Goal: Transaction & Acquisition: Purchase product/service

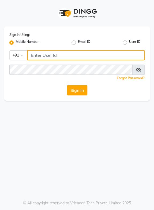
type input "8767730198"
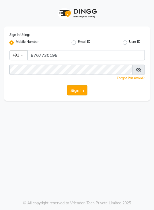
click at [75, 90] on button "Sign In" at bounding box center [77, 90] width 20 height 10
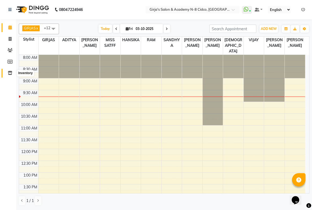
click at [9, 74] on icon at bounding box center [10, 73] width 5 height 4
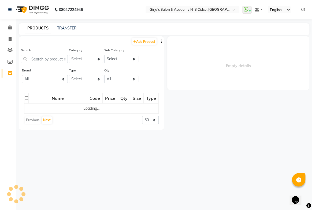
select select
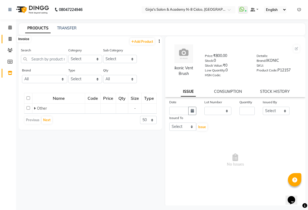
click at [10, 39] on icon at bounding box center [10, 39] width 3 height 4
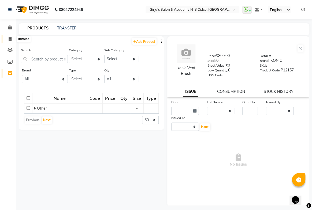
select select "service"
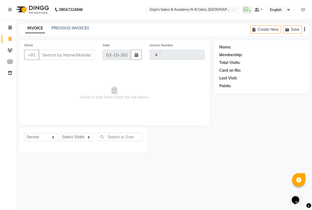
type input "5779"
select select "66"
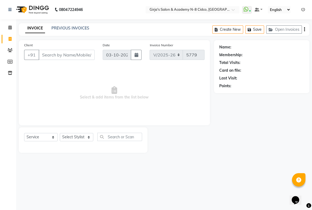
select select "66554"
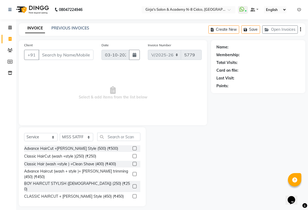
click at [65, 58] on input "Client" at bounding box center [66, 55] width 55 height 10
click at [62, 55] on input "9730823344" at bounding box center [53, 55] width 28 height 10
type input "9730823344"
click at [84, 55] on span "Add Client" at bounding box center [79, 54] width 21 height 5
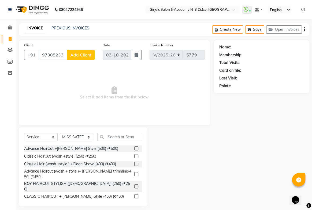
select select "22"
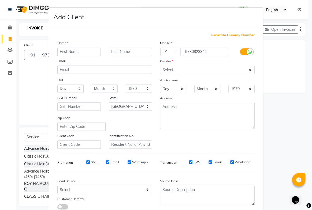
click at [76, 49] on input "text" at bounding box center [78, 52] width 43 height 8
type input "DIKSH"
click at [126, 51] on input "text" at bounding box center [130, 52] width 43 height 8
type input "MAAM"
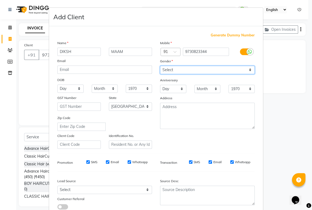
click at [154, 70] on select "Select [DEMOGRAPHIC_DATA] [DEMOGRAPHIC_DATA] Other Prefer Not To Say" at bounding box center [207, 70] width 95 height 8
select select "[DEMOGRAPHIC_DATA]"
click at [154, 66] on select "Select [DEMOGRAPHIC_DATA] [DEMOGRAPHIC_DATA] Other Prefer Not To Say" at bounding box center [207, 70] width 95 height 8
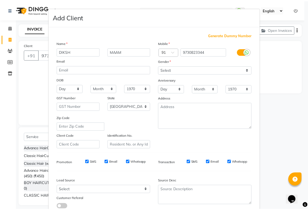
scroll to position [39, 0]
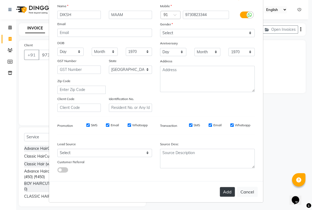
click at [154, 192] on button "Add" at bounding box center [227, 192] width 15 height 10
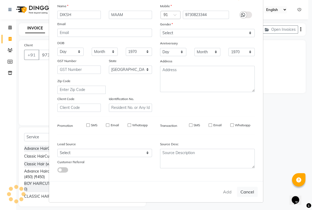
type input "97******44"
select select
select select "null"
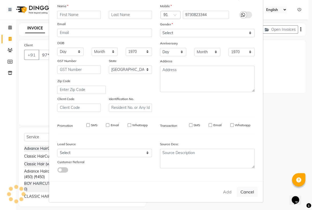
select select
checkbox input "false"
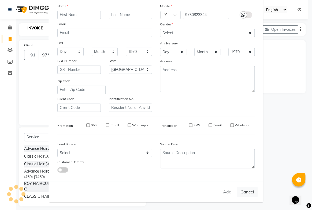
checkbox input "false"
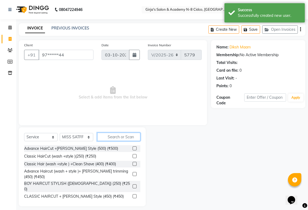
click at [124, 138] on input "text" at bounding box center [118, 137] width 43 height 8
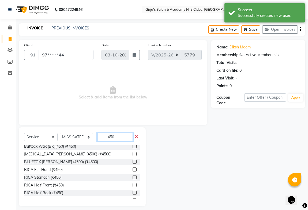
scroll to position [95, 0]
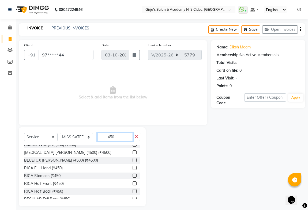
type input "450"
click at [133, 166] on label at bounding box center [135, 168] width 4 height 4
click at [133, 167] on input "checkbox" at bounding box center [134, 168] width 3 height 3
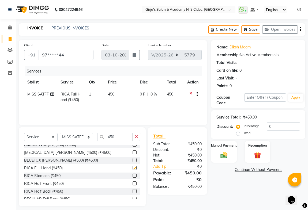
checkbox input "false"
click at [115, 139] on input "450" at bounding box center [115, 137] width 36 height 8
type input "4"
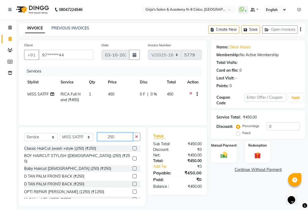
scroll to position [47, 0]
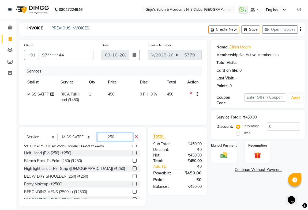
type input "250"
click at [140, 192] on div "Select Service Product Membership Package Voucher Prepaid Gift Card Select Styl…" at bounding box center [82, 167] width 127 height 79
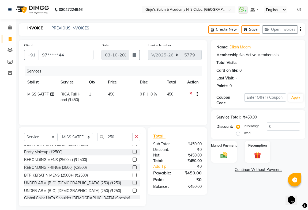
scroll to position [93, 0]
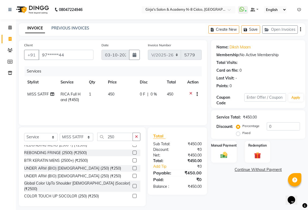
click at [133, 166] on label at bounding box center [135, 168] width 4 height 4
click at [133, 167] on input "checkbox" at bounding box center [134, 168] width 3 height 3
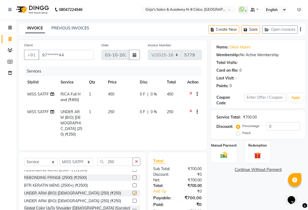
checkbox input "false"
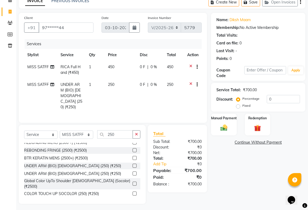
click at [40, 68] on span "MISS SATFF" at bounding box center [37, 67] width 21 height 5
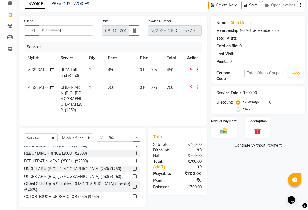
select select "66554"
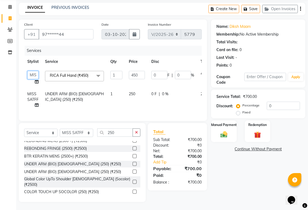
click at [36, 72] on select "[PERSON_NAME] BEAUTY M GIRJAS [PERSON_NAME] MISS SATFF [PERSON_NAME] RAM [PERSO…" at bounding box center [32, 75] width 11 height 8
select select "65230"
click at [32, 93] on td "MISS SATFF" at bounding box center [33, 99] width 18 height 23
select select "66554"
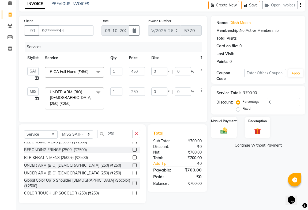
scroll to position [24, 0]
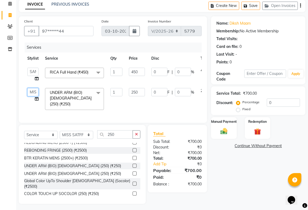
click at [32, 93] on select "[PERSON_NAME] BEAUTY M GIRJAS [PERSON_NAME] MISS SATFF [PERSON_NAME] RAM [PERSO…" at bounding box center [32, 92] width 11 height 8
select select "65230"
click at [154, 134] on img at bounding box center [224, 131] width 12 height 8
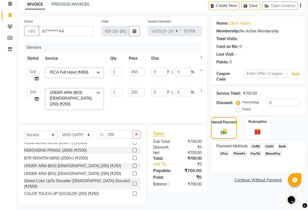
click at [154, 153] on span "GPay" at bounding box center [224, 154] width 11 height 6
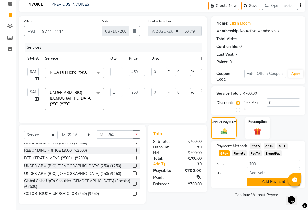
click at [154, 184] on button "Add Payment" at bounding box center [273, 182] width 53 height 8
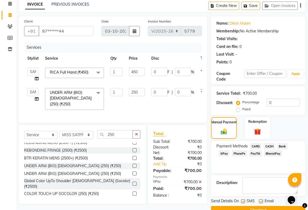
click at [154, 208] on button "Checkout" at bounding box center [258, 210] width 94 height 8
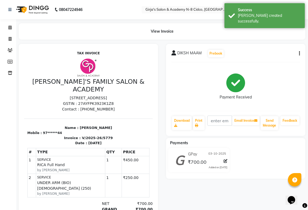
select select "service"
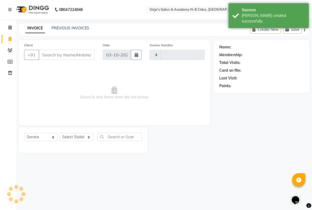
type input "5780"
select select "66"
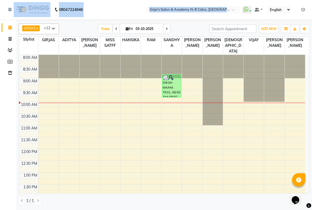
drag, startPoint x: 111, startPoint y: -1, endPoint x: 311, endPoint y: 65, distance: 210.9
click at [154, 43] on app-home "08047224946 Select Location × Girja's Salon & Academy N-8 Cidco, [GEOGRAPHIC_DA…" at bounding box center [156, 104] width 312 height 209
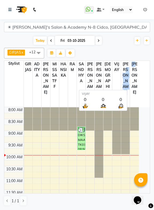
drag, startPoint x: 118, startPoint y: 78, endPoint x: 117, endPoint y: 82, distance: 4.6
click at [116, 82] on tr "Stylist GIRJAS [PERSON_NAME] MISS [PERSON_NAME] [PERSON_NAME] [PERSON_NAME] [PE…" at bounding box center [71, 84] width 134 height 46
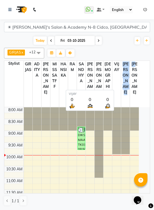
drag, startPoint x: 110, startPoint y: 99, endPoint x: 113, endPoint y: 105, distance: 6.7
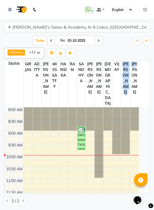
click at [113, 107] on div at bounding box center [116, 130] width 9 height 47
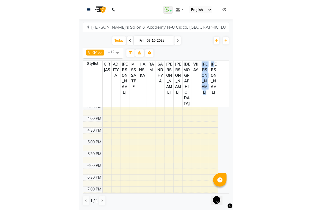
scroll to position [249, 0]
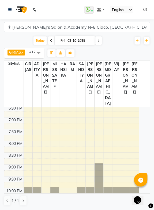
click at [128, 44] on div "[DATE] [DATE]" at bounding box center [67, 41] width 127 height 8
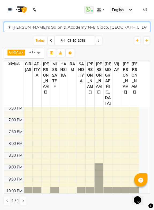
drag, startPoint x: 106, startPoint y: 24, endPoint x: 103, endPoint y: 20, distance: 5.1
click at [106, 24] on select "☀ [PERSON_NAME]'s Salon & Academy N-8 Cidco, [GEOGRAPHIC_DATA]" at bounding box center [77, 27] width 146 height 10
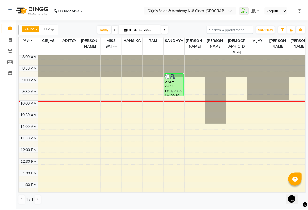
scroll to position [0, 0]
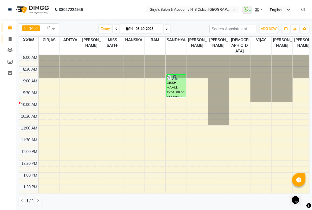
click at [9, 35] on link "Invoice" at bounding box center [8, 39] width 13 height 9
select select "66"
select select "service"
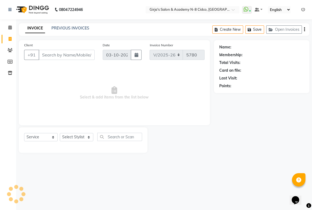
select select "66554"
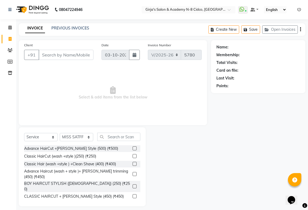
click at [51, 53] on input "Client" at bounding box center [66, 55] width 55 height 10
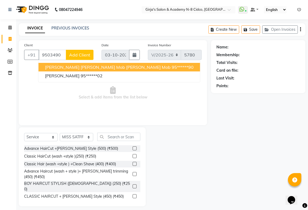
click at [60, 70] on span "[PERSON_NAME] [PERSON_NAME] mob [PERSON_NAME] mob" at bounding box center [108, 67] width 126 height 5
type input "95******90"
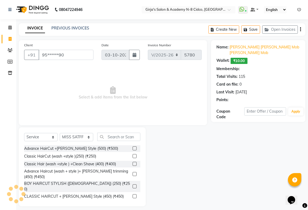
select select "1: Object"
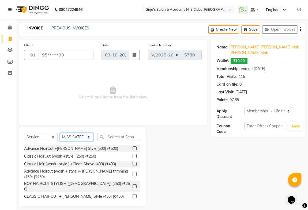
click at [76, 136] on select "Select Stylist ADITYA [PERSON_NAME] BEAUTY M GIRJAS [PERSON_NAME] MISS [PERSON_…" at bounding box center [76, 137] width 33 height 8
select select "66195"
click at [60, 133] on select "Select Stylist ADITYA [PERSON_NAME] BEAUTY M GIRJAS [PERSON_NAME] MISS [PERSON_…" at bounding box center [76, 137] width 33 height 8
click at [130, 138] on input "text" at bounding box center [118, 137] width 43 height 8
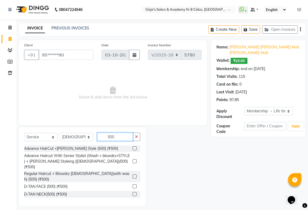
type input "500"
click at [133, 150] on label at bounding box center [135, 149] width 4 height 4
click at [133, 150] on input "checkbox" at bounding box center [134, 148] width 3 height 3
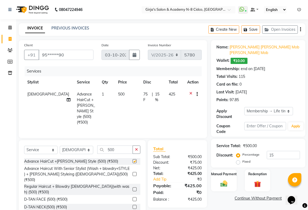
checkbox input "false"
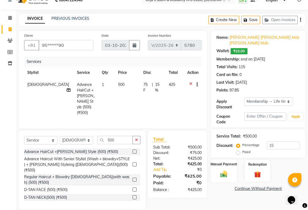
click at [154, 170] on img at bounding box center [224, 174] width 12 height 8
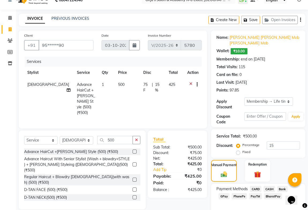
click at [154, 193] on span "GPay" at bounding box center [224, 196] width 11 height 6
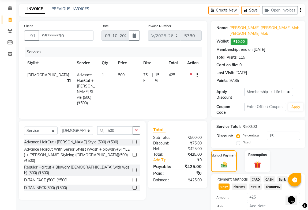
scroll to position [44, 0]
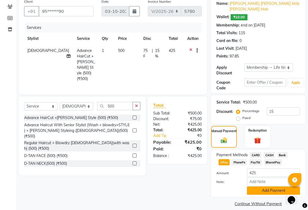
click at [154, 187] on button "Add Payment" at bounding box center [273, 191] width 53 height 8
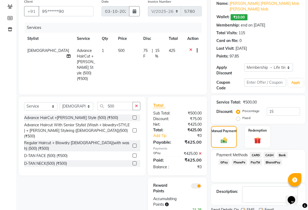
scroll to position [59, 0]
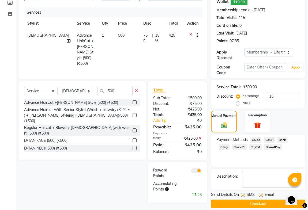
click at [154, 200] on button "Checkout" at bounding box center [258, 204] width 94 height 8
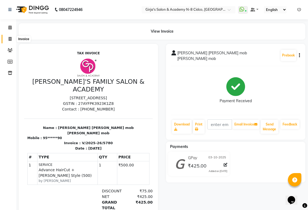
click at [8, 39] on span at bounding box center [9, 39] width 9 height 6
select select "66"
select select "service"
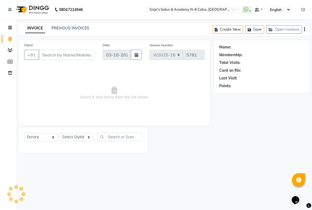
select select "66554"
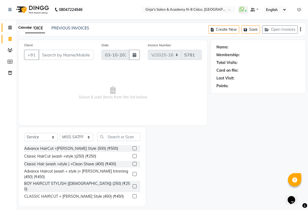
click at [10, 27] on icon at bounding box center [9, 27] width 3 height 4
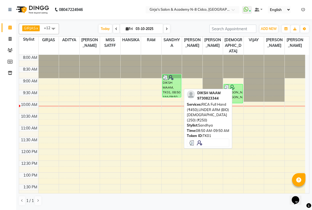
click at [154, 78] on div "DIKSH MAAM, TK01, 08:50 AM-09:50 AM, RICA Full Hand (₹450),UNDER ARM (BIO) [DEM…" at bounding box center [171, 86] width 19 height 23
select select "3"
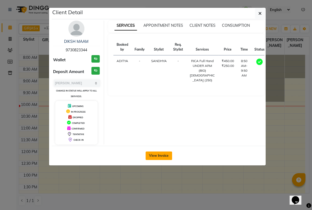
click at [154, 159] on button "View Invoice" at bounding box center [158, 156] width 27 height 9
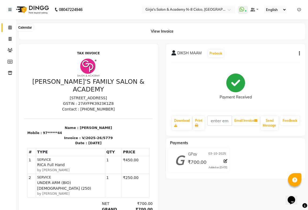
click at [7, 29] on span at bounding box center [9, 28] width 9 height 6
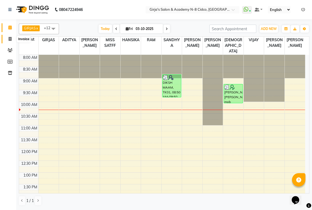
click at [10, 40] on icon at bounding box center [10, 39] width 3 height 4
select select "66"
select select "service"
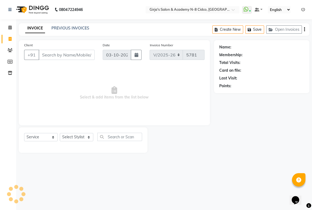
click at [56, 53] on input "Client" at bounding box center [67, 55] width 56 height 10
drag, startPoint x: 69, startPoint y: 143, endPoint x: 72, endPoint y: 138, distance: 5.4
click at [69, 142] on div "Select Service Product Membership Package Voucher Prepaid Gift Card Select Styl…" at bounding box center [83, 139] width 118 height 13
click at [72, 138] on select "Select Stylist" at bounding box center [76, 137] width 33 height 8
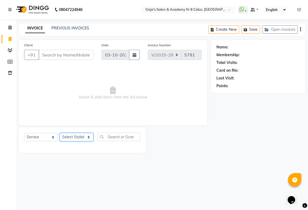
select select "66554"
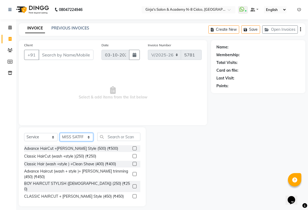
click at [74, 138] on select "Select Stylist ADITYA [PERSON_NAME] BEAUTY M GIRJAS [PERSON_NAME] MISS [PERSON_…" at bounding box center [76, 137] width 33 height 8
click at [55, 56] on input "Client" at bounding box center [66, 55] width 55 height 10
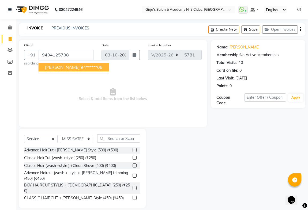
click at [64, 70] on span "Nilesh Machha" at bounding box center [62, 67] width 35 height 5
type input "94******08"
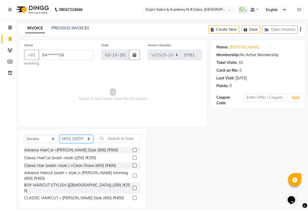
click at [78, 139] on select "Select Stylist ADITYA [PERSON_NAME] BEAUTY M GIRJAS [PERSON_NAME] MISS [PERSON_…" at bounding box center [76, 139] width 33 height 8
select select "40690"
click at [60, 135] on select "Select Stylist ADITYA [PERSON_NAME] BEAUTY M GIRJAS [PERSON_NAME] MISS [PERSON_…" at bounding box center [76, 139] width 33 height 8
click at [113, 138] on input "text" at bounding box center [118, 138] width 43 height 8
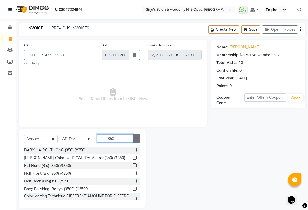
type input "350"
click at [138, 139] on button "button" at bounding box center [137, 138] width 8 height 8
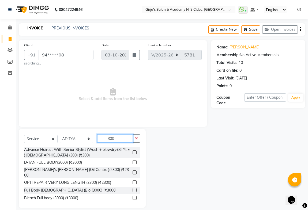
type input "300"
click at [133, 151] on label at bounding box center [135, 153] width 4 height 4
click at [133, 151] on input "checkbox" at bounding box center [134, 152] width 3 height 3
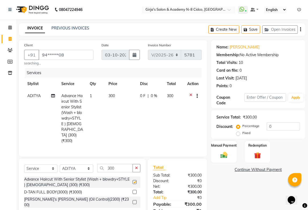
checkbox input "false"
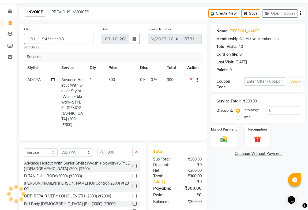
scroll to position [28, 0]
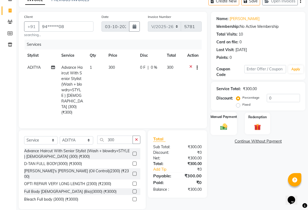
click at [226, 123] on img at bounding box center [224, 127] width 12 height 8
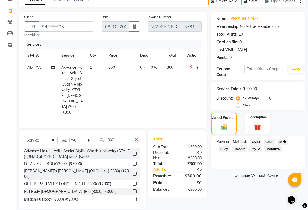
click at [226, 149] on span "GPay" at bounding box center [224, 149] width 11 height 6
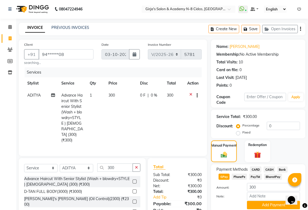
scroll to position [0, 0]
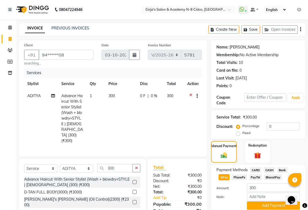
click at [244, 47] on link "Nilesh Machha" at bounding box center [245, 47] width 30 height 6
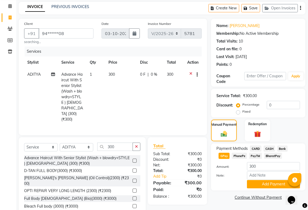
scroll to position [24, 0]
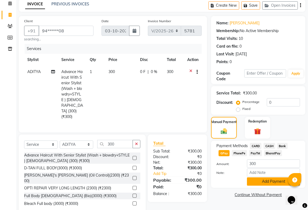
click at [254, 180] on button "Add Payment" at bounding box center [273, 182] width 53 height 8
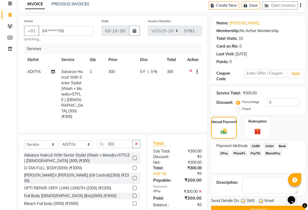
click at [251, 207] on button "Checkout" at bounding box center [258, 210] width 94 height 8
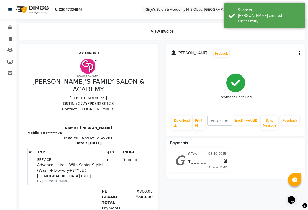
click at [298, 55] on button "button" at bounding box center [298, 54] width 3 height 6
click at [300, 56] on div "Nilesh Machha Prebook Payment Received Download Print Email Invoice Send Messag…" at bounding box center [235, 90] width 139 height 92
click at [172, 124] on link "Download" at bounding box center [182, 123] width 20 height 14
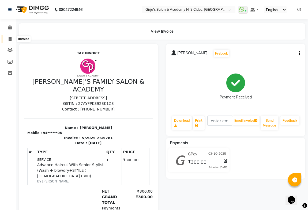
click at [10, 41] on icon at bounding box center [10, 39] width 3 height 4
select select "service"
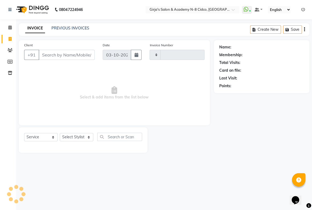
type input "5782"
select select "66"
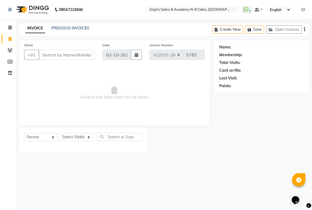
click at [50, 55] on input "Client" at bounding box center [67, 55] width 56 height 10
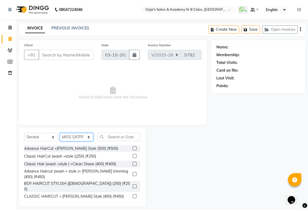
drag, startPoint x: 73, startPoint y: 133, endPoint x: 72, endPoint y: 139, distance: 5.9
click at [73, 133] on select "Select Stylist ADITYA [PERSON_NAME] BEAUTY M GIRJAS [PERSON_NAME] MISS [PERSON_…" at bounding box center [76, 137] width 33 height 8
select select "6470"
click at [60, 133] on select "Select Stylist ADITYA [PERSON_NAME] BEAUTY M GIRJAS [PERSON_NAME] MISS [PERSON_…" at bounding box center [76, 137] width 33 height 8
click at [113, 135] on input "text" at bounding box center [118, 137] width 43 height 8
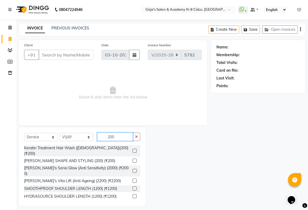
type input "200"
click at [133, 159] on label at bounding box center [135, 161] width 4 height 4
click at [133, 159] on input "checkbox" at bounding box center [134, 160] width 3 height 3
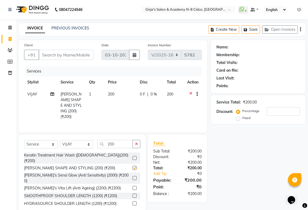
checkbox input "false"
click at [76, 55] on input "Client" at bounding box center [66, 55] width 55 height 10
type input "K"
type input "0"
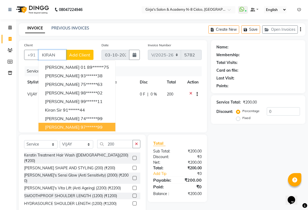
click at [81, 128] on ngb-highlight "97******99" at bounding box center [92, 127] width 22 height 5
type input "97******99"
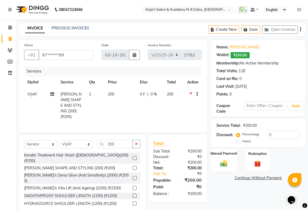
click at [230, 161] on div "Manual Payment" at bounding box center [224, 160] width 27 height 23
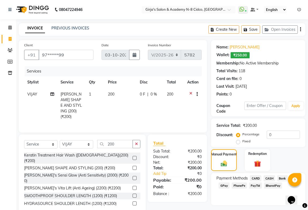
click at [270, 177] on span "CASH" at bounding box center [270, 178] width 12 height 6
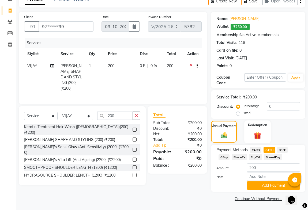
scroll to position [29, 0]
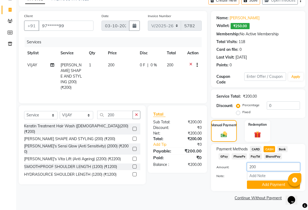
click at [262, 167] on input "200" at bounding box center [273, 167] width 53 height 8
type input "500"
click at [268, 185] on button "Add Payment" at bounding box center [273, 185] width 53 height 8
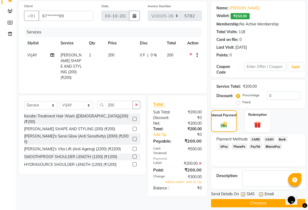
scroll to position [44, 0]
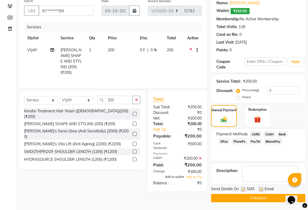
click at [179, 175] on span "Add to wallet" at bounding box center [174, 177] width 19 height 4
click at [262, 198] on button "Checkout" at bounding box center [258, 198] width 94 height 8
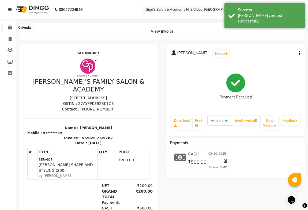
click at [11, 27] on icon at bounding box center [9, 27] width 3 height 4
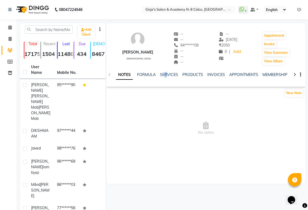
click at [166, 78] on div "NOTES FORMULA SERVICES PRODUCTS INVOICES APPOINTMENTS MEMBERSHIP PACKAGES VOUCH…" at bounding box center [199, 77] width 167 height 10
click at [169, 72] on div "NOTES FORMULA SERVICES PRODUCTS INVOICES APPOINTMENTS MEMBERSHIP PACKAGES VOUCH…" at bounding box center [206, 75] width 199 height 18
click at [169, 74] on link "SERVICES" at bounding box center [169, 74] width 18 height 5
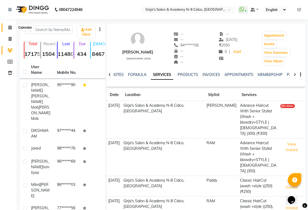
click at [11, 27] on icon at bounding box center [9, 27] width 3 height 4
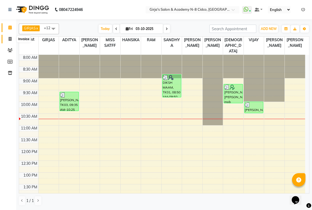
click at [11, 36] on span at bounding box center [9, 39] width 9 height 6
select select "66"
select select "service"
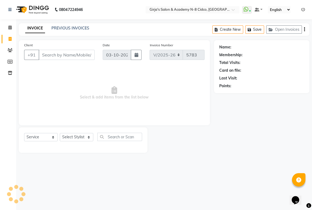
select select "66554"
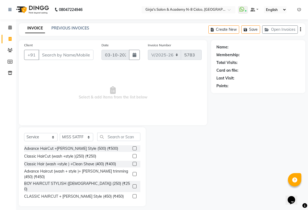
click at [54, 49] on div "Client +91" at bounding box center [58, 53] width 77 height 22
click at [56, 55] on input "Client" at bounding box center [66, 55] width 55 height 10
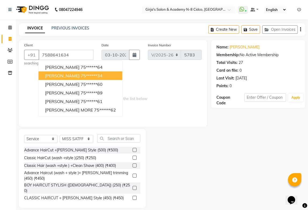
click at [81, 75] on ngb-highlight "75******34" at bounding box center [92, 75] width 22 height 5
type input "75******34"
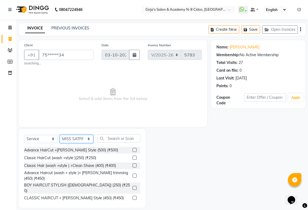
click at [84, 139] on select "Select Stylist ADITYA [PERSON_NAME] BEAUTY M GIRJAS [PERSON_NAME] MISS [PERSON_…" at bounding box center [76, 139] width 33 height 8
select select "66195"
click at [60, 135] on select "Select Stylist ADITYA [PERSON_NAME] BEAUTY M GIRJAS [PERSON_NAME] MISS [PERSON_…" at bounding box center [76, 139] width 33 height 8
click at [119, 141] on input "text" at bounding box center [118, 138] width 43 height 8
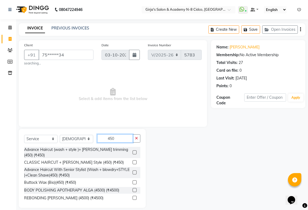
type input "450"
click at [133, 161] on label at bounding box center [135, 162] width 4 height 4
click at [133, 161] on input "checkbox" at bounding box center [134, 162] width 3 height 3
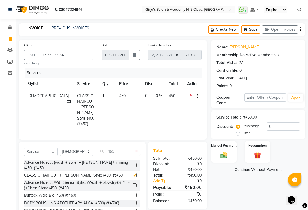
checkbox input "false"
click at [122, 147] on input "450" at bounding box center [115, 151] width 36 height 8
type input "4"
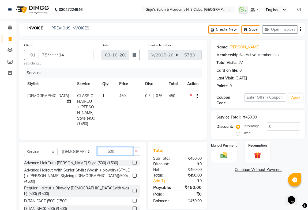
type input "500"
click at [133, 161] on label at bounding box center [135, 163] width 4 height 4
click at [133, 162] on input "checkbox" at bounding box center [134, 163] width 3 height 3
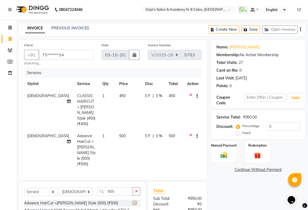
checkbox input "false"
click at [191, 96] on icon at bounding box center [190, 96] width 3 height 7
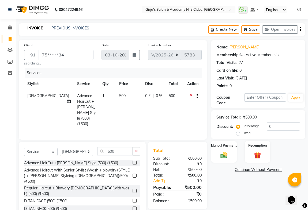
scroll to position [11, 0]
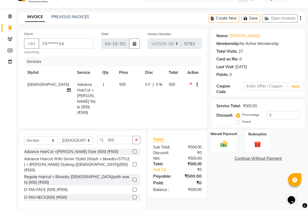
click at [221, 132] on label "Manual Payment" at bounding box center [224, 134] width 27 height 5
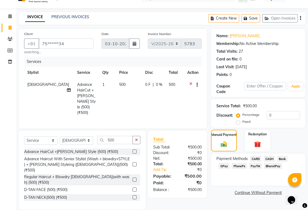
click at [223, 167] on span "GPay" at bounding box center [224, 166] width 11 height 6
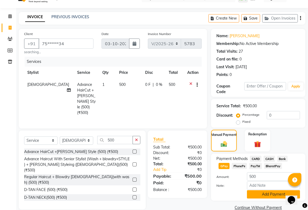
click at [259, 198] on button "Add Payment" at bounding box center [273, 194] width 53 height 8
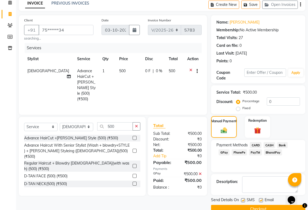
scroll to position [36, 0]
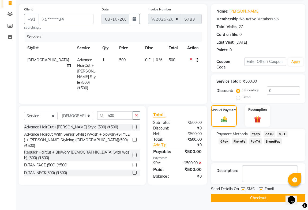
click at [254, 196] on button "Checkout" at bounding box center [258, 198] width 94 height 8
